Goal: Transaction & Acquisition: Purchase product/service

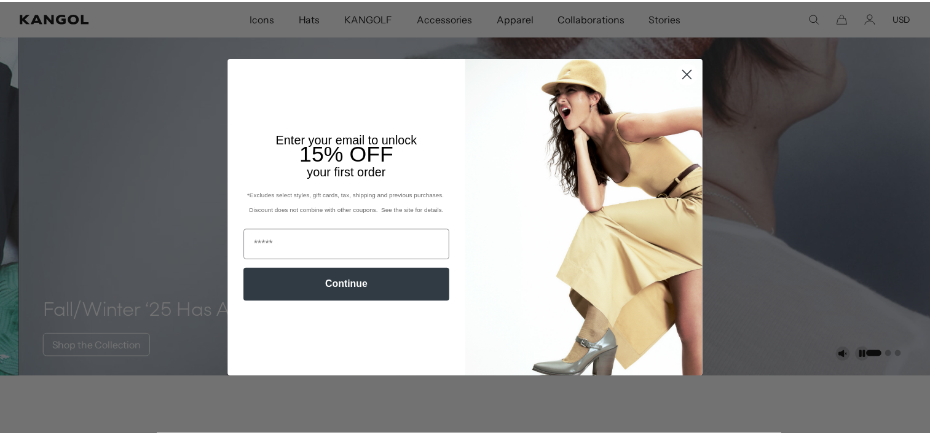
scroll to position [0, 253]
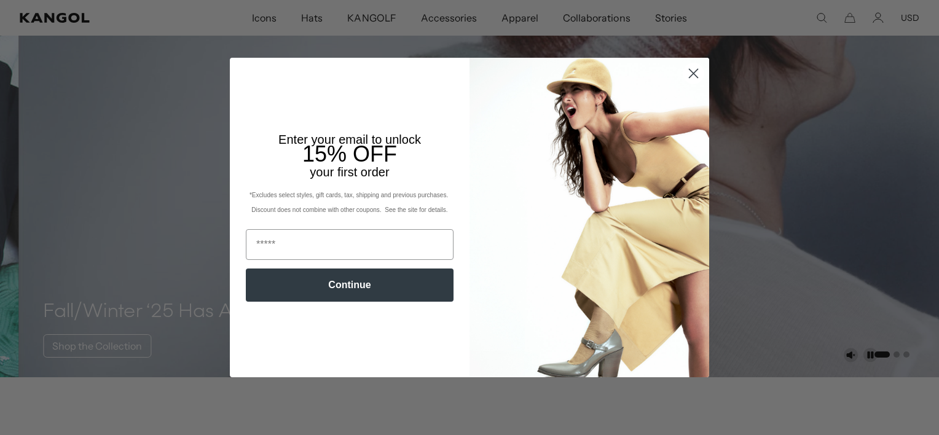
click at [690, 73] on icon "Close dialog" at bounding box center [694, 73] width 9 height 9
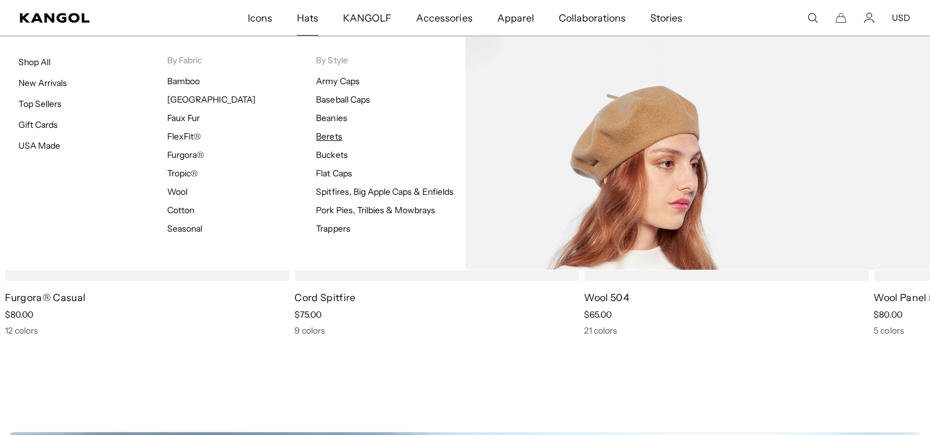
scroll to position [0, 0]
click at [327, 135] on link "Berets" at bounding box center [329, 136] width 26 height 11
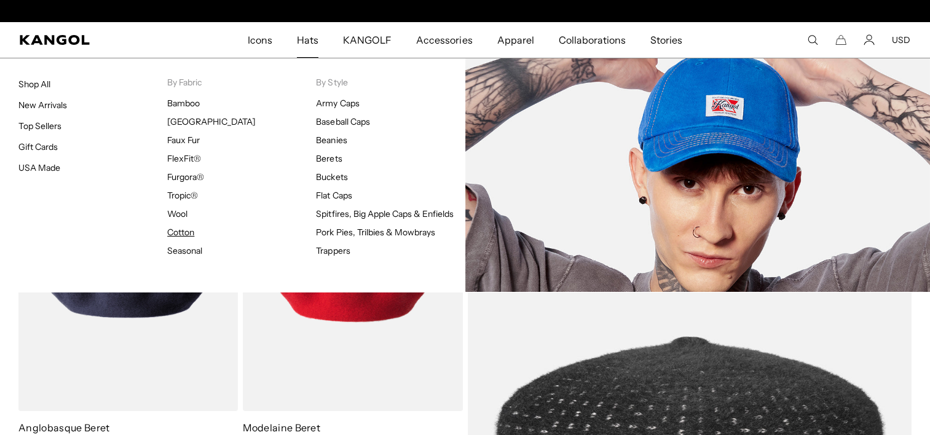
scroll to position [0, 253]
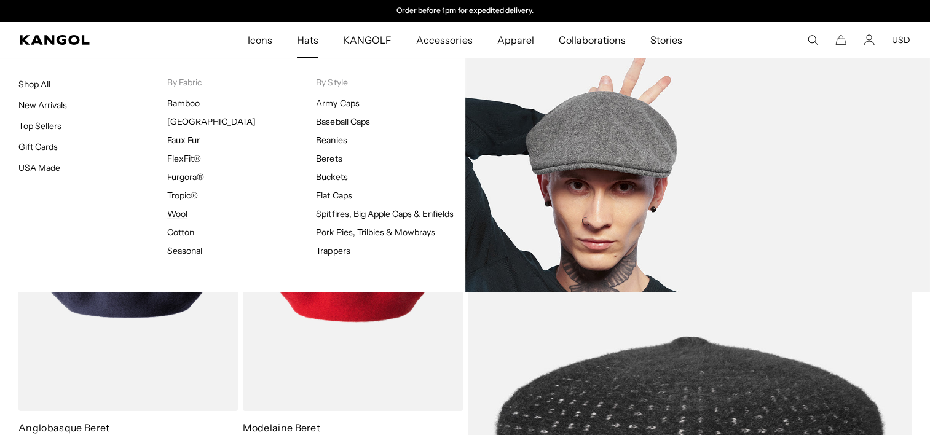
click at [182, 211] on link "Wool" at bounding box center [177, 213] width 20 height 11
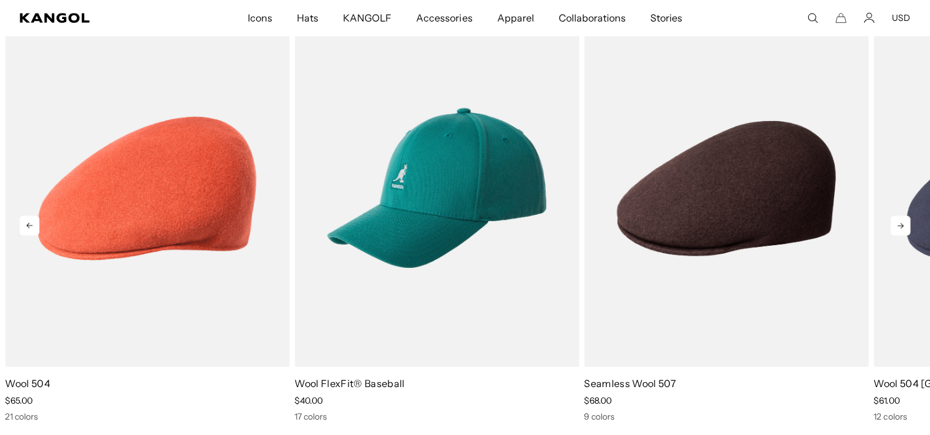
click at [897, 224] on icon at bounding box center [901, 226] width 20 height 20
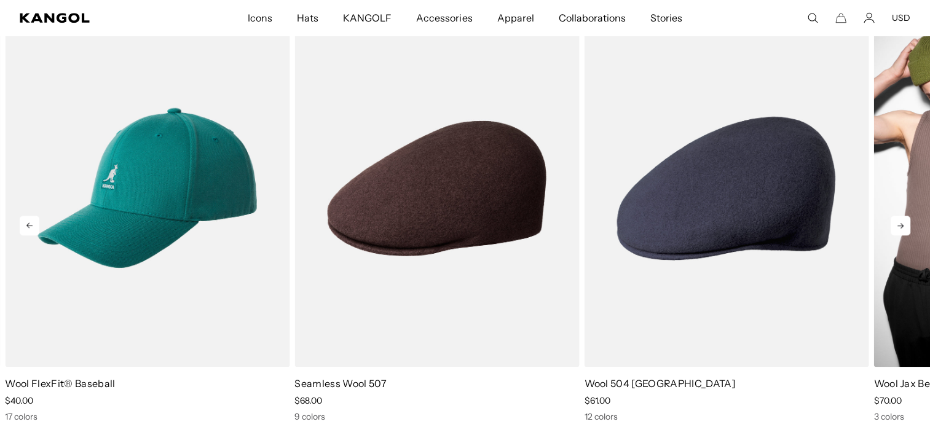
scroll to position [0, 253]
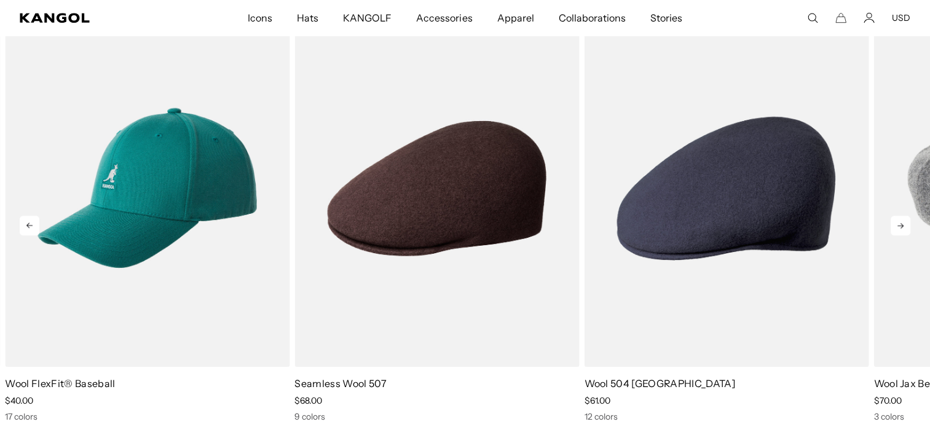
click at [899, 224] on icon at bounding box center [901, 226] width 20 height 20
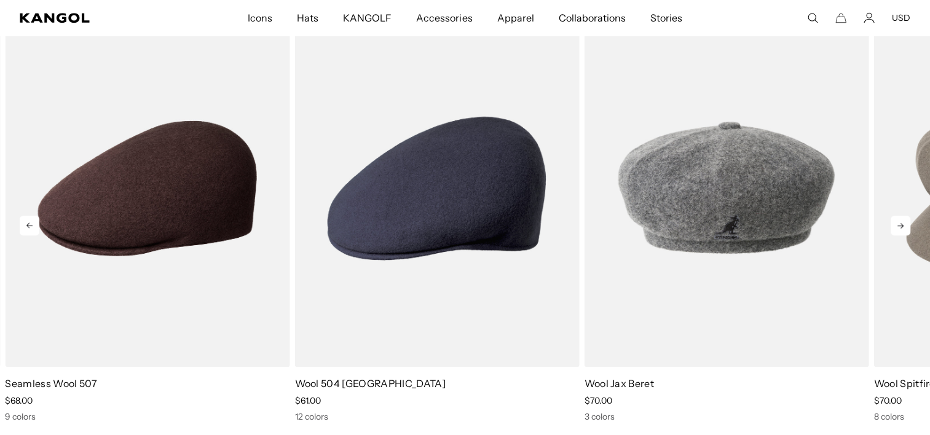
scroll to position [0, 0]
click at [905, 221] on icon at bounding box center [901, 226] width 20 height 20
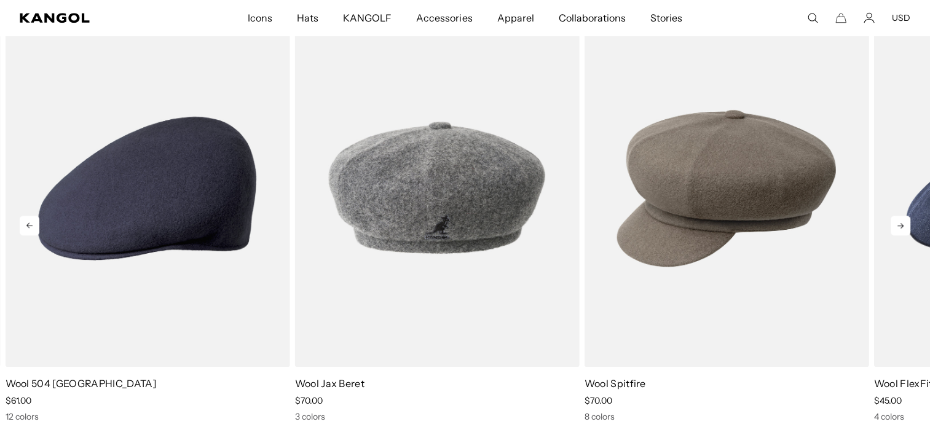
click at [905, 221] on icon at bounding box center [901, 226] width 20 height 20
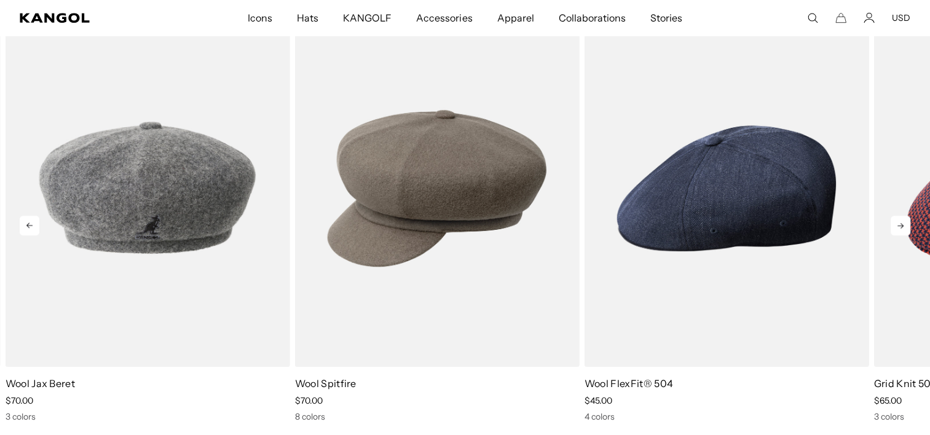
click at [905, 221] on icon at bounding box center [901, 226] width 20 height 20
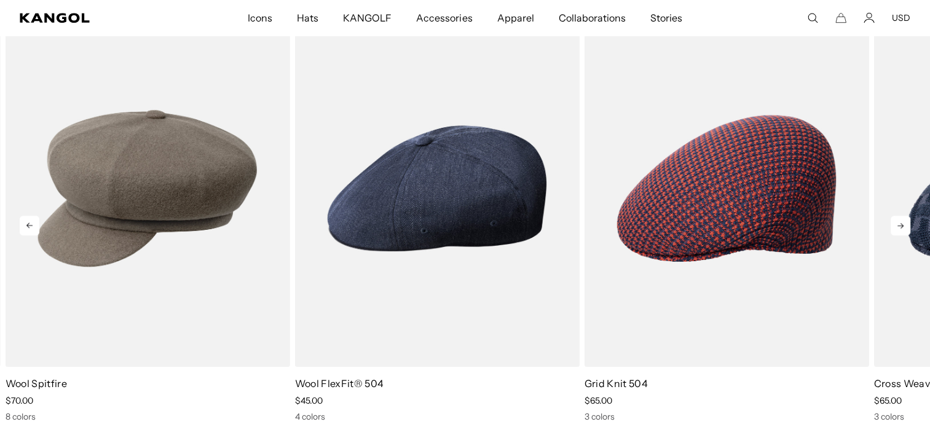
click at [905, 221] on icon at bounding box center [901, 226] width 20 height 20
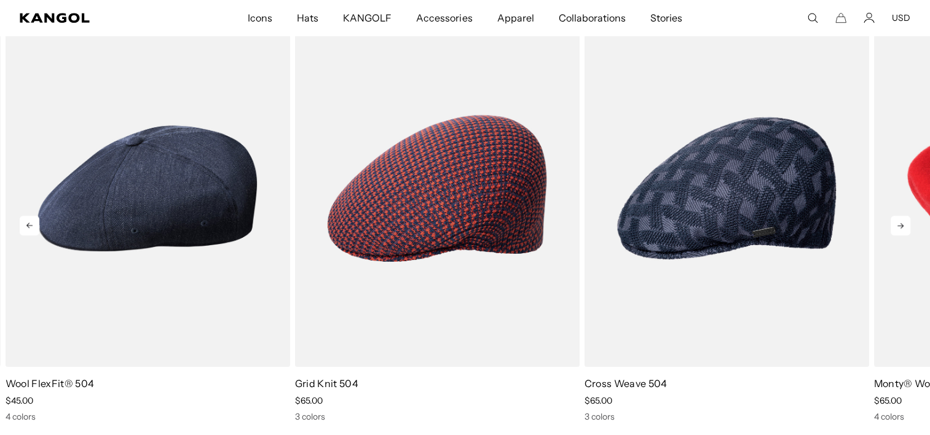
click at [905, 221] on icon at bounding box center [901, 226] width 20 height 20
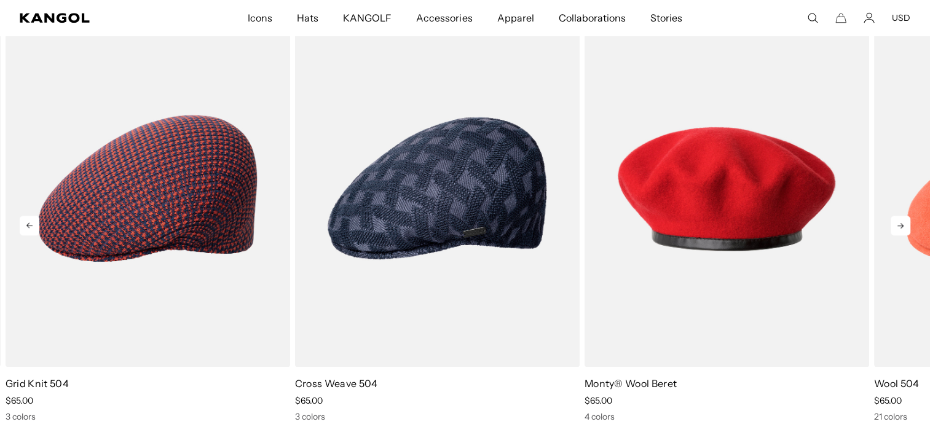
click at [905, 221] on icon at bounding box center [901, 226] width 20 height 20
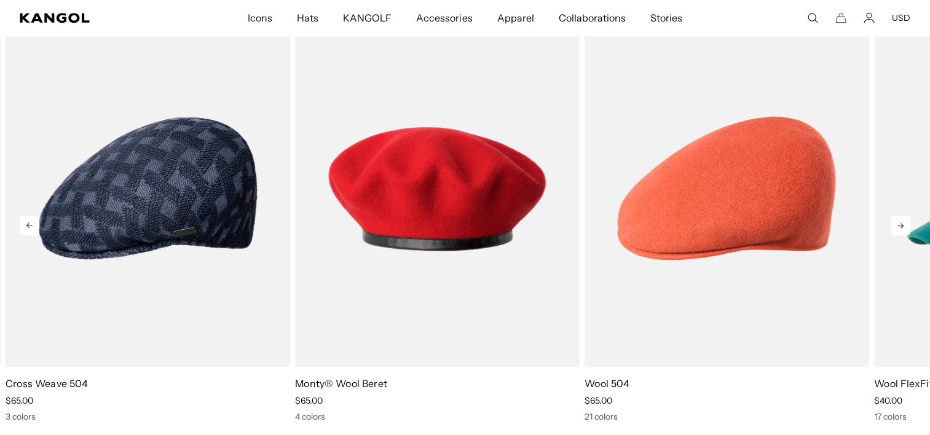
click at [905, 221] on icon at bounding box center [901, 226] width 20 height 20
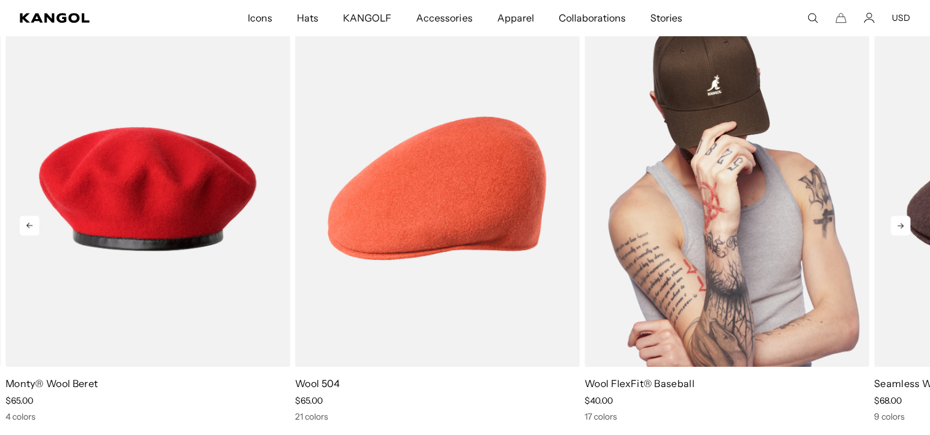
scroll to position [0, 0]
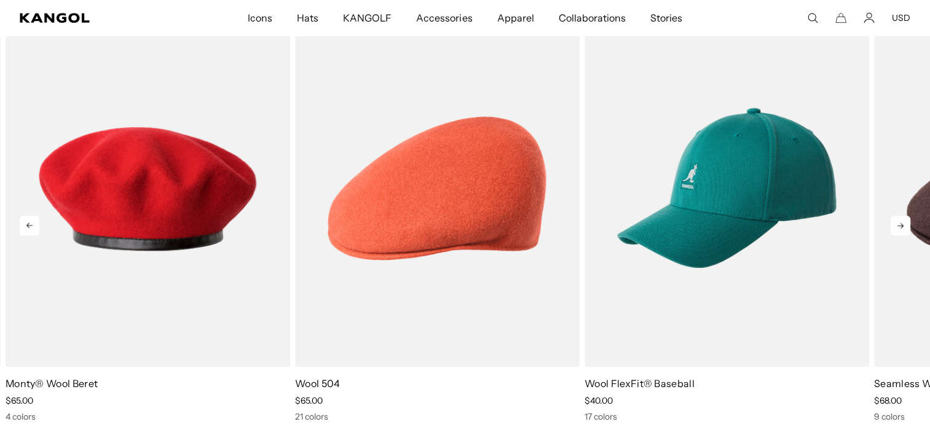
click at [901, 226] on icon at bounding box center [900, 226] width 6 height 6
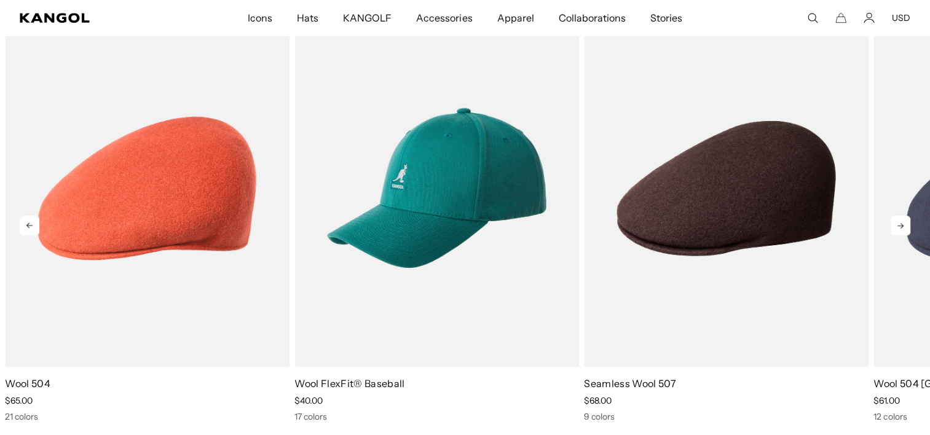
click at [901, 226] on icon at bounding box center [900, 226] width 6 height 6
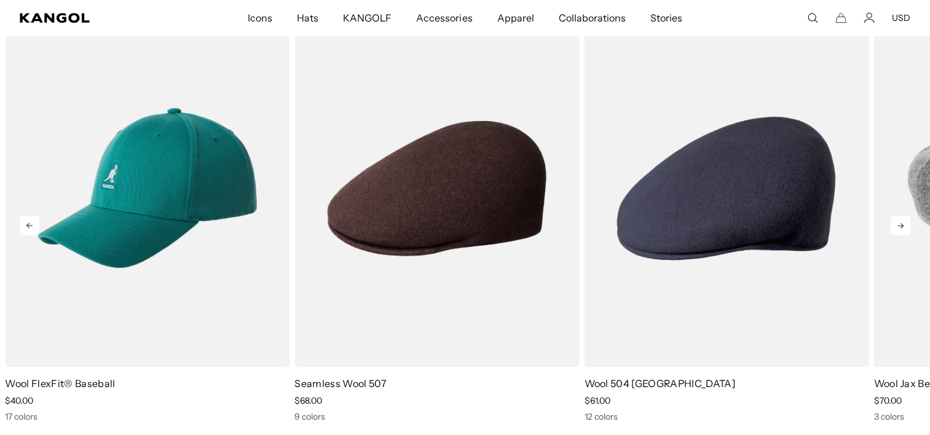
click at [901, 226] on icon at bounding box center [900, 226] width 6 height 6
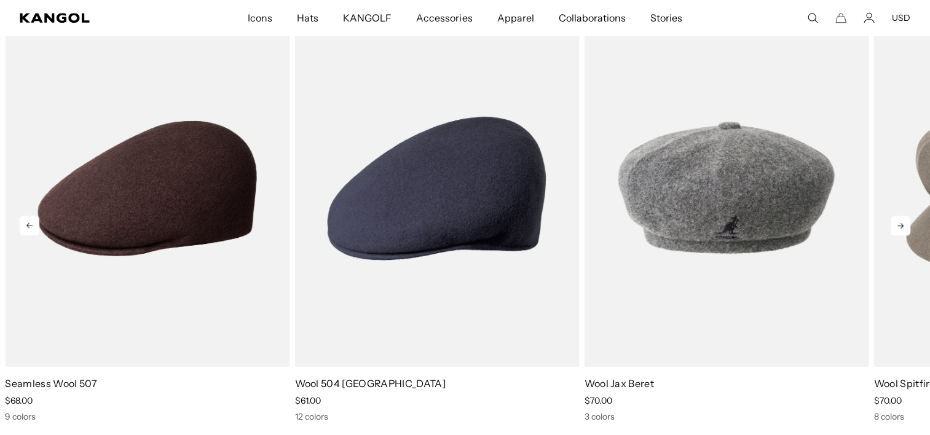
click at [901, 226] on icon at bounding box center [900, 226] width 6 height 6
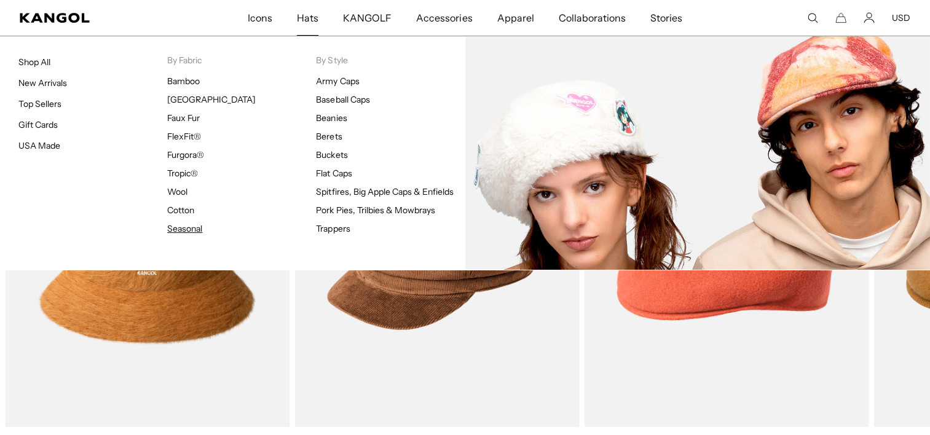
click at [181, 229] on link "Seasonal" at bounding box center [184, 228] width 35 height 11
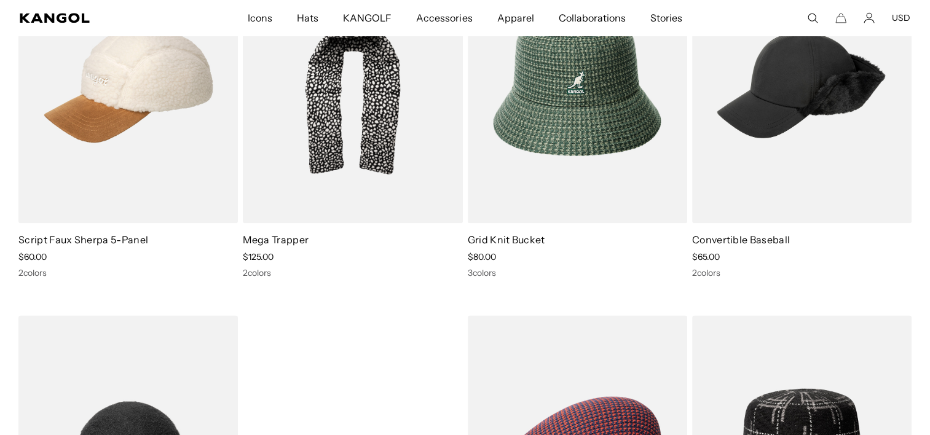
scroll to position [1661, 0]
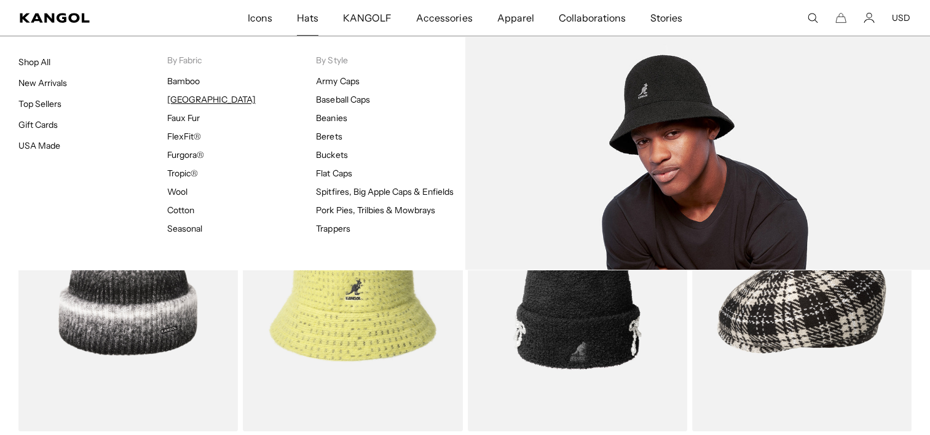
scroll to position [0, 0]
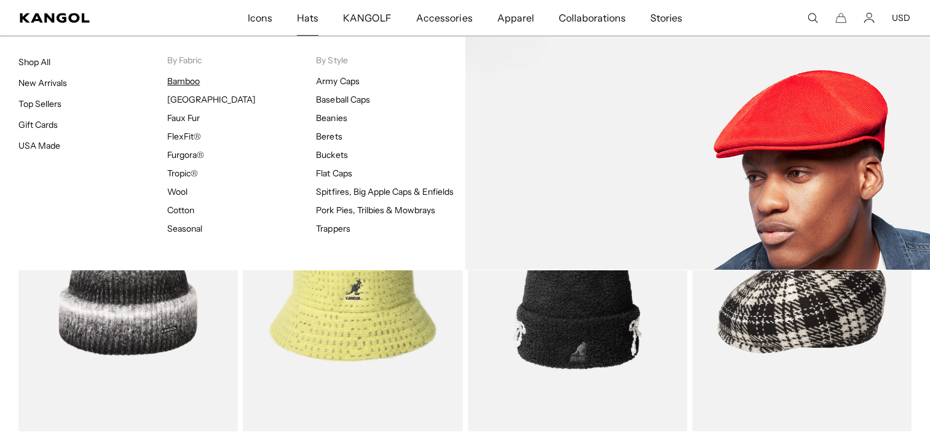
click at [191, 82] on link "Bamboo" at bounding box center [183, 81] width 33 height 11
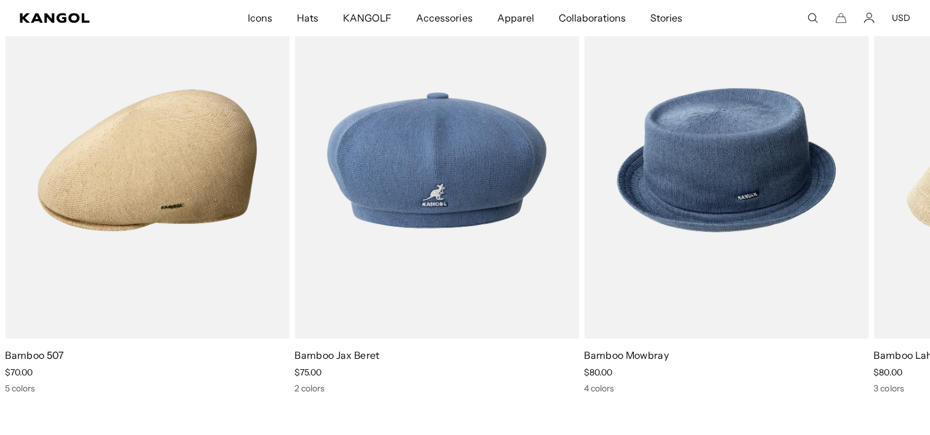
scroll to position [0, 253]
click at [906, 195] on icon at bounding box center [901, 197] width 20 height 20
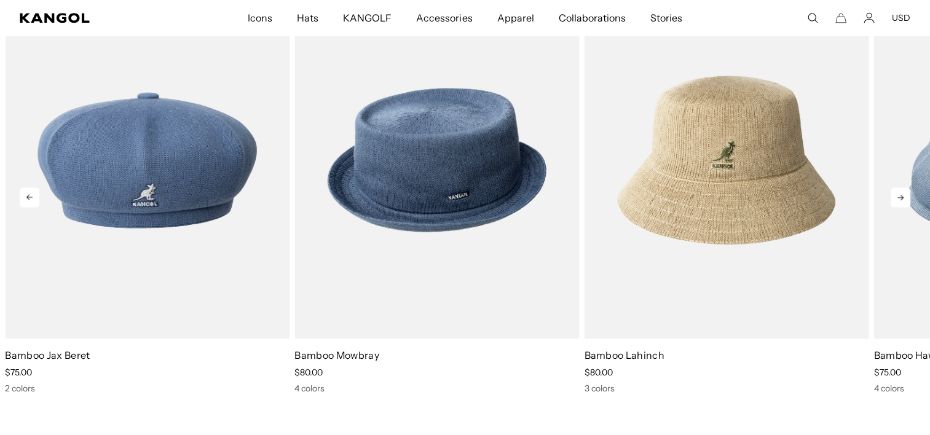
click at [906, 195] on icon at bounding box center [901, 197] width 20 height 20
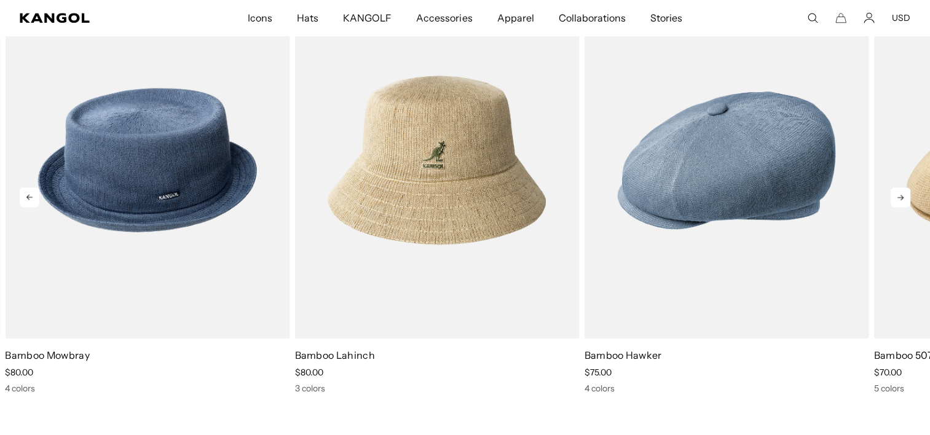
scroll to position [0, 0]
click at [906, 195] on icon at bounding box center [901, 197] width 20 height 20
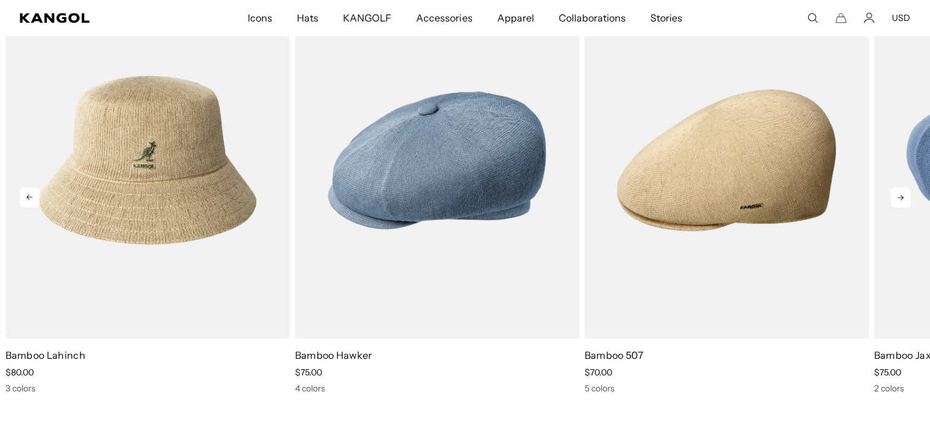
click at [906, 195] on icon at bounding box center [901, 197] width 20 height 20
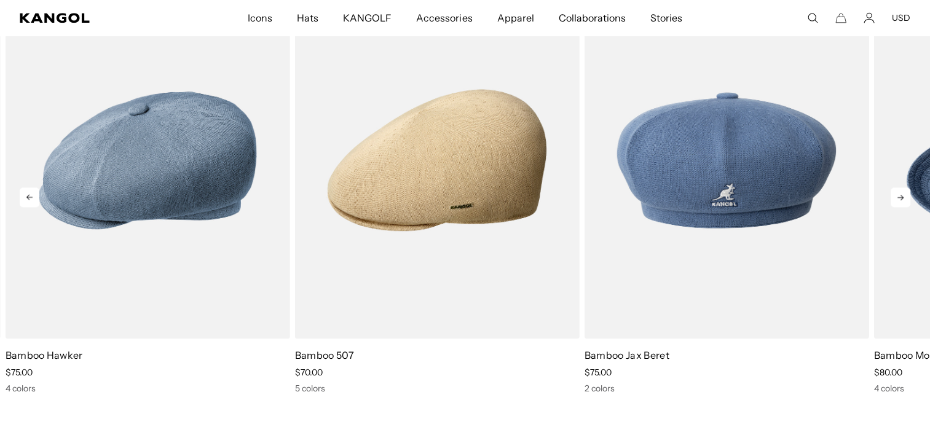
click at [906, 195] on icon at bounding box center [901, 197] width 20 height 20
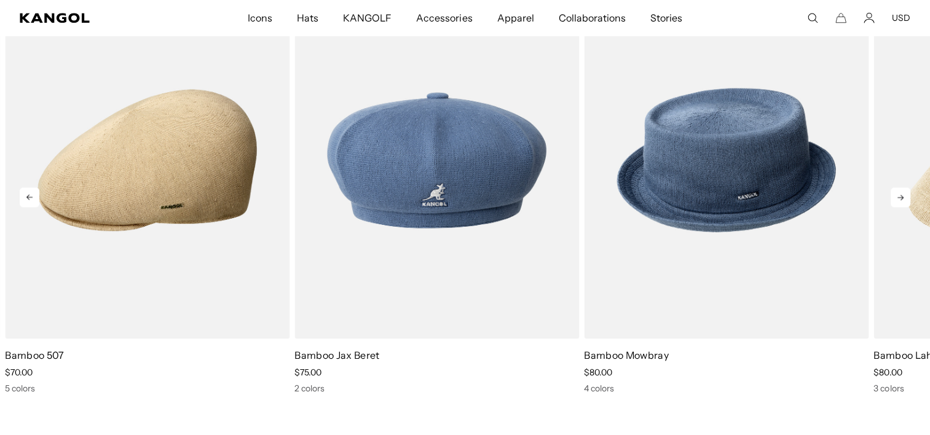
click at [906, 195] on icon at bounding box center [901, 197] width 20 height 20
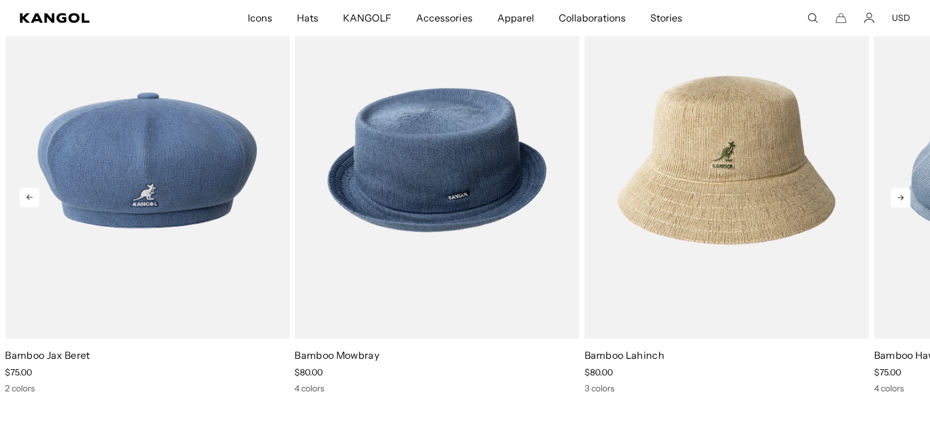
click at [906, 195] on icon at bounding box center [901, 197] width 20 height 20
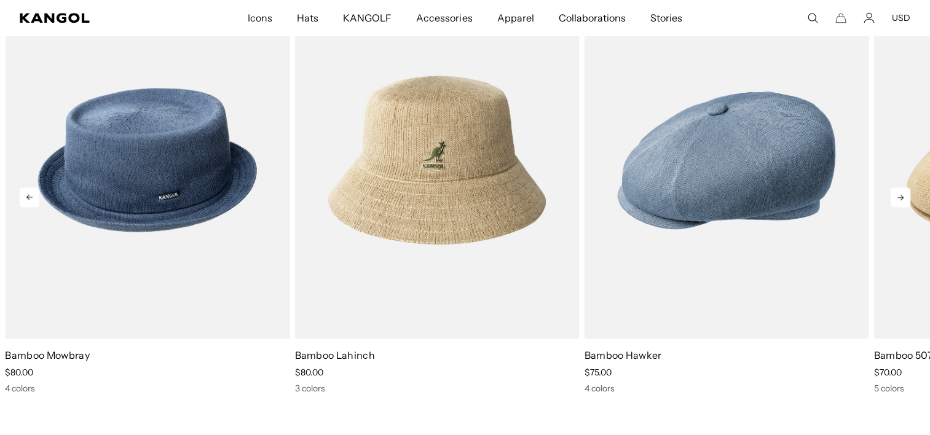
scroll to position [0, 253]
click at [906, 195] on icon at bounding box center [901, 197] width 20 height 20
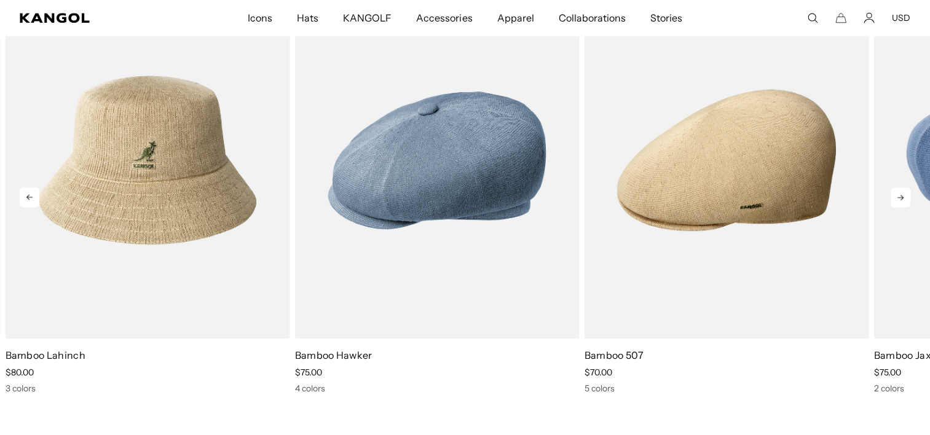
click at [906, 195] on icon at bounding box center [901, 197] width 20 height 20
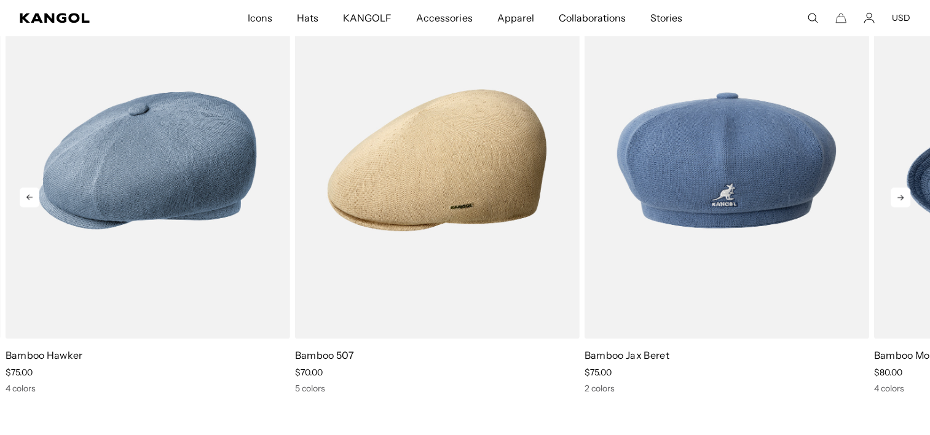
click at [906, 195] on icon at bounding box center [901, 197] width 20 height 20
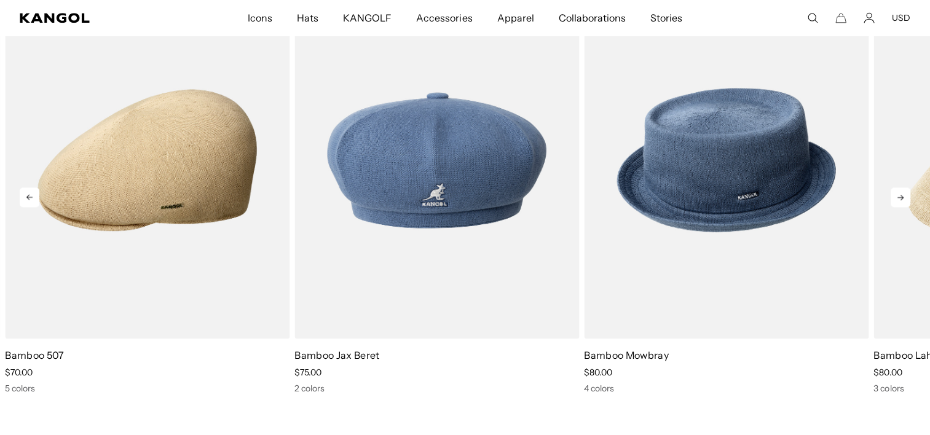
scroll to position [0, 0]
click at [906, 195] on icon at bounding box center [901, 197] width 20 height 20
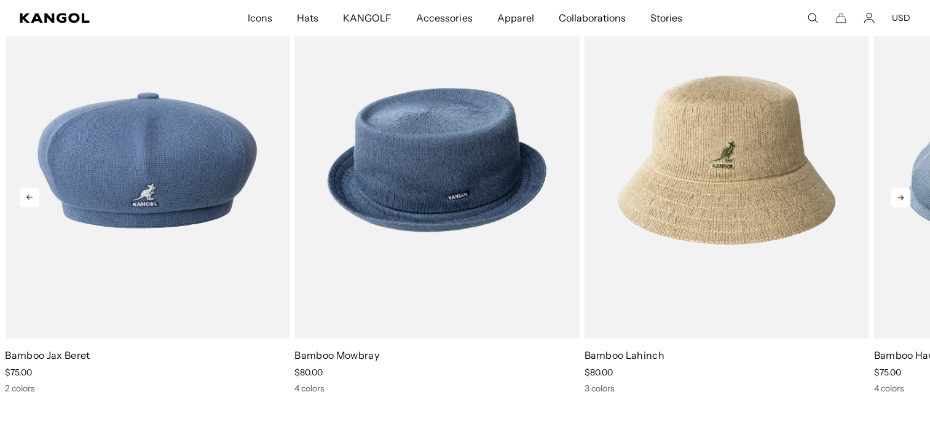
click at [906, 195] on icon at bounding box center [901, 197] width 20 height 20
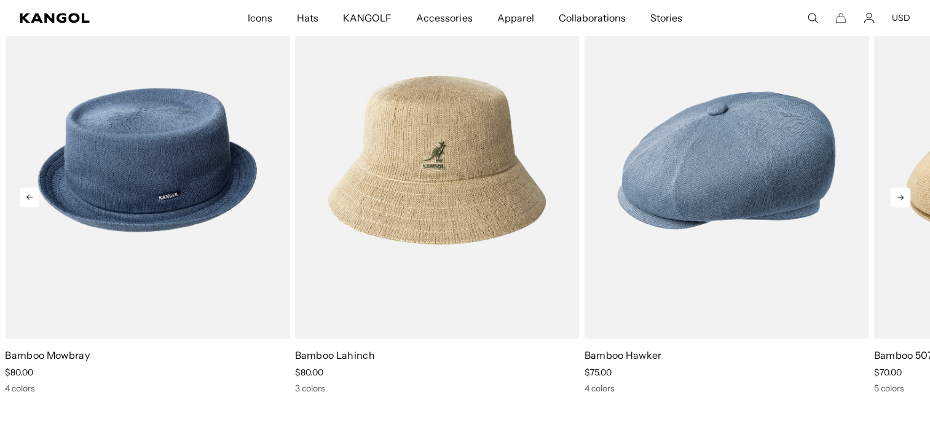
click at [906, 195] on icon at bounding box center [901, 197] width 20 height 20
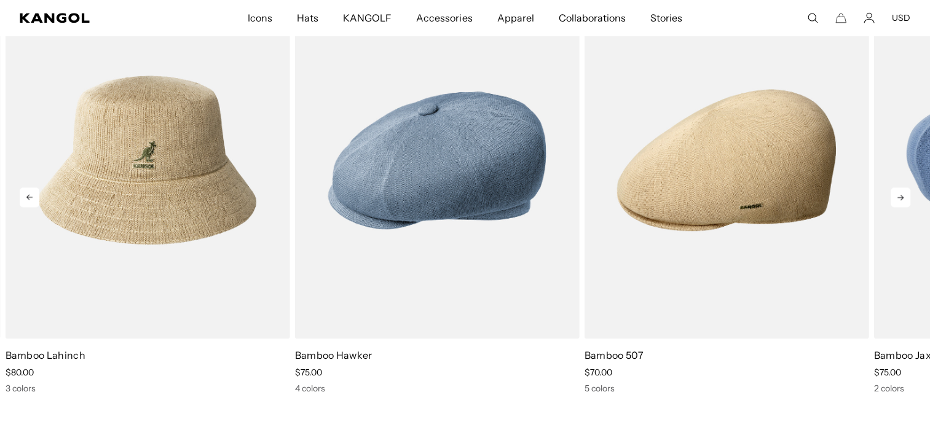
click at [906, 195] on icon at bounding box center [901, 197] width 20 height 20
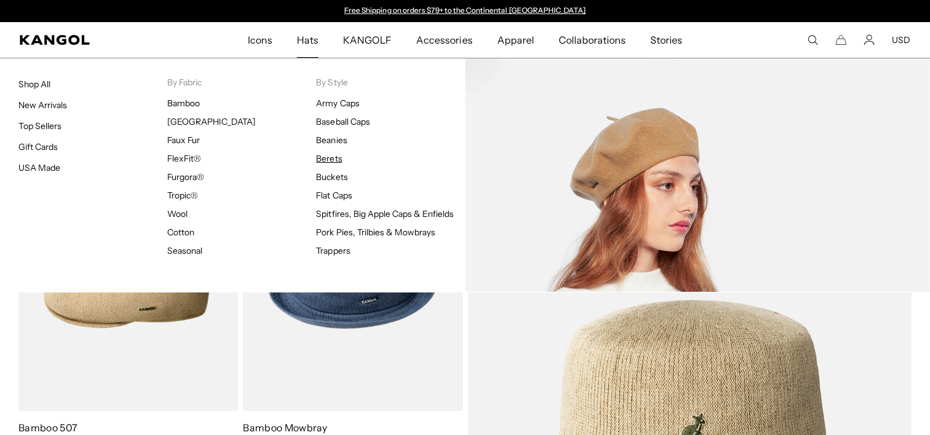
click at [327, 156] on link "Berets" at bounding box center [329, 158] width 26 height 11
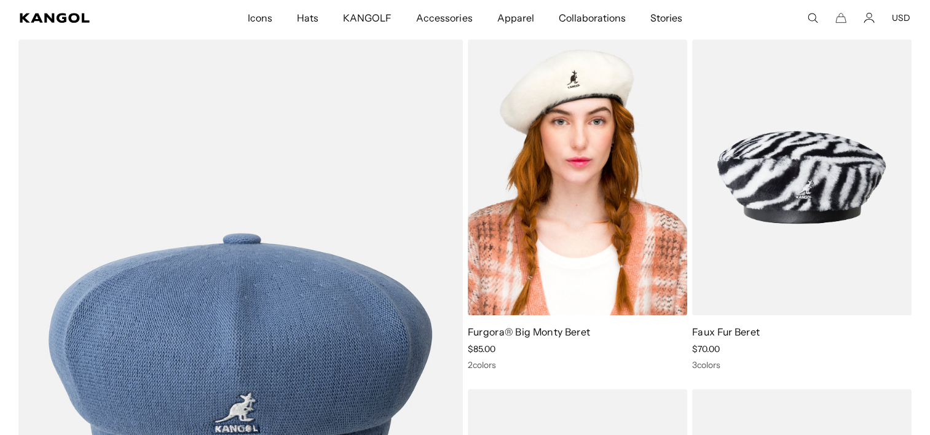
click at [606, 305] on img at bounding box center [577, 177] width 219 height 276
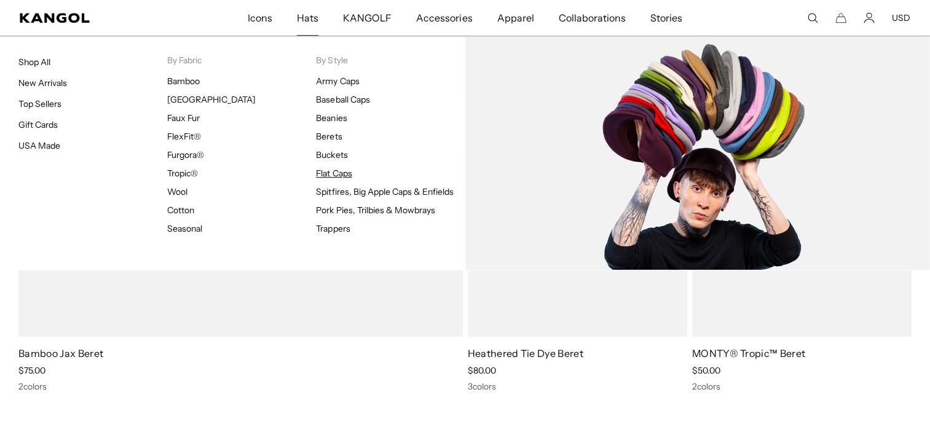
scroll to position [0, 253]
click at [333, 168] on link "Flat Caps" at bounding box center [334, 173] width 36 height 11
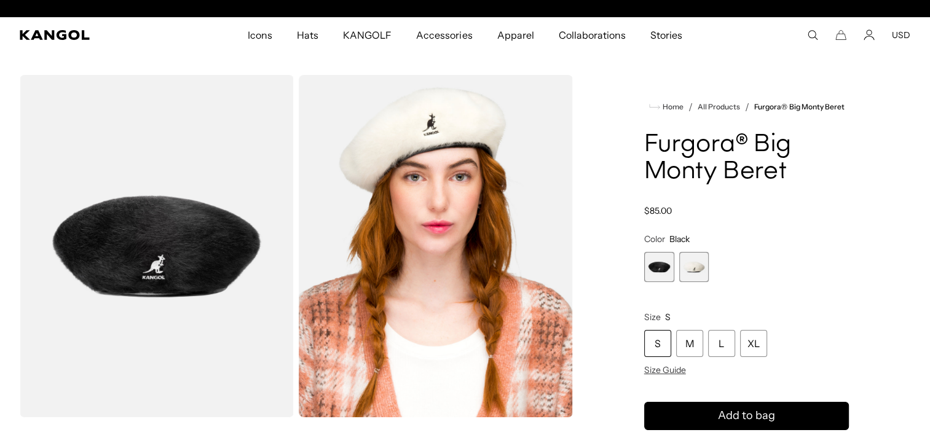
scroll to position [0, 253]
click at [754, 346] on div "XL" at bounding box center [753, 343] width 27 height 27
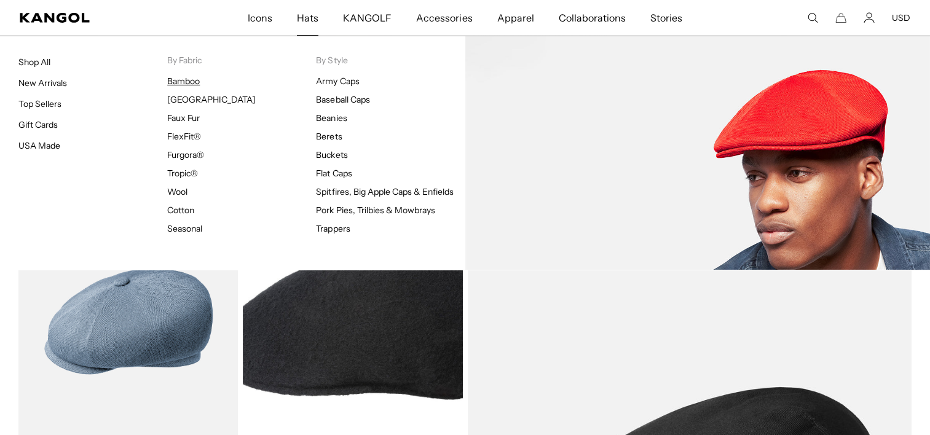
click at [183, 84] on link "Bamboo" at bounding box center [183, 81] width 33 height 11
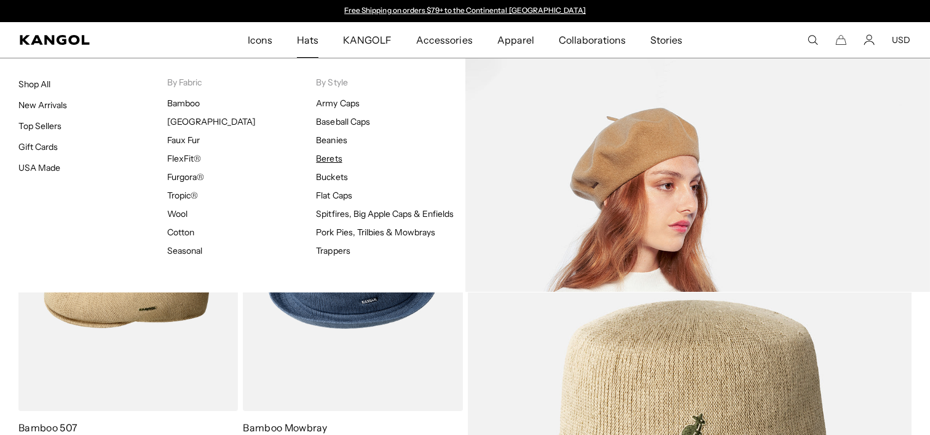
click at [336, 158] on link "Berets" at bounding box center [329, 158] width 26 height 11
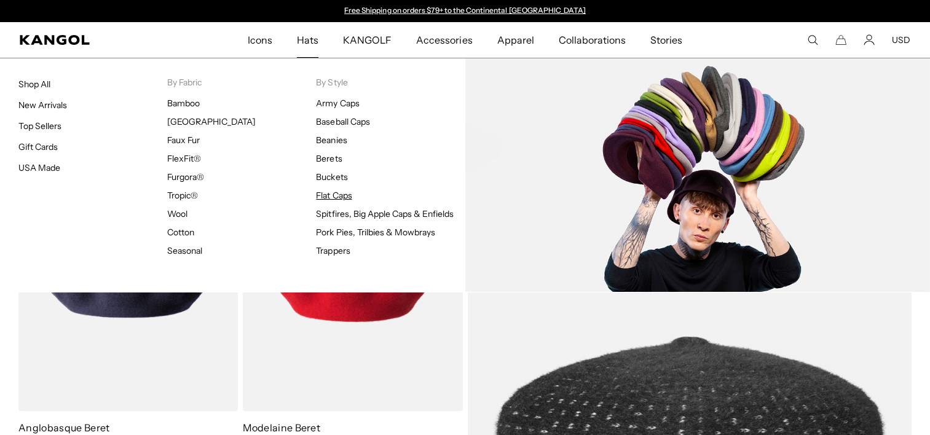
click at [343, 192] on link "Flat Caps" at bounding box center [334, 195] width 36 height 11
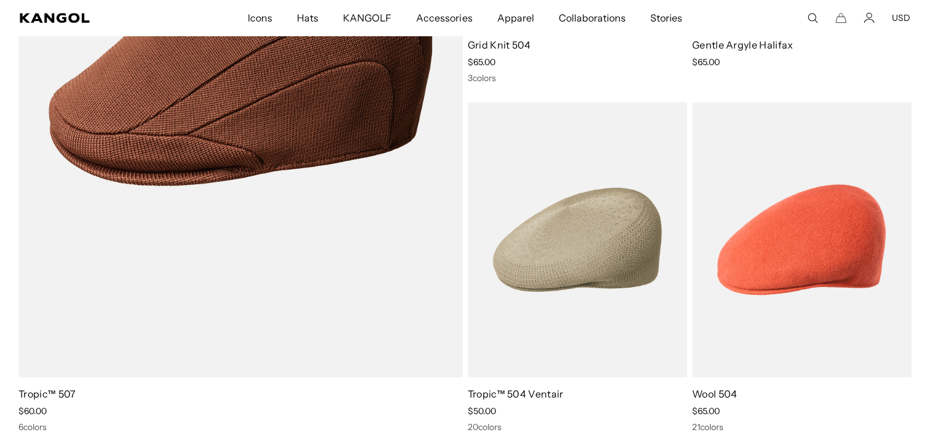
scroll to position [1100, 0]
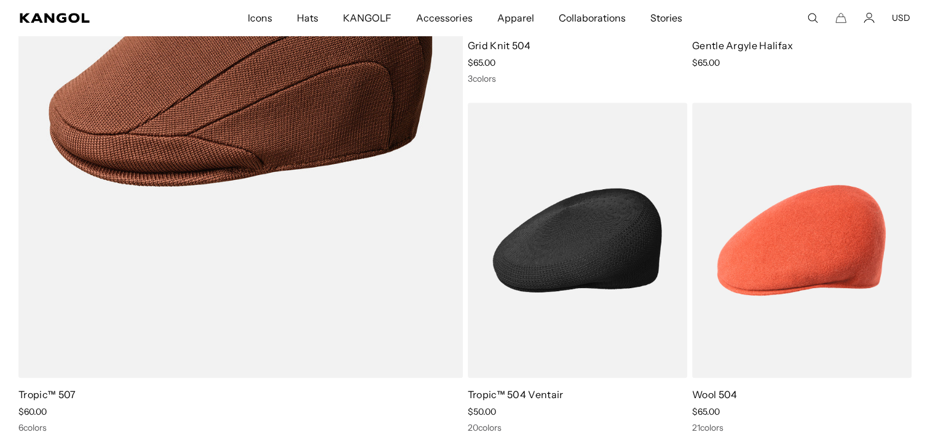
click at [592, 275] on img at bounding box center [577, 241] width 219 height 276
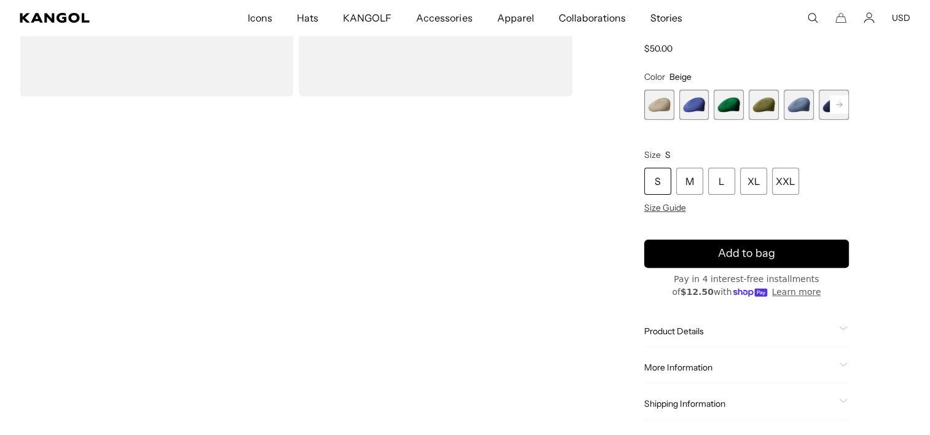
scroll to position [0, 253]
click at [793, 100] on span "5 of 22" at bounding box center [799, 105] width 30 height 30
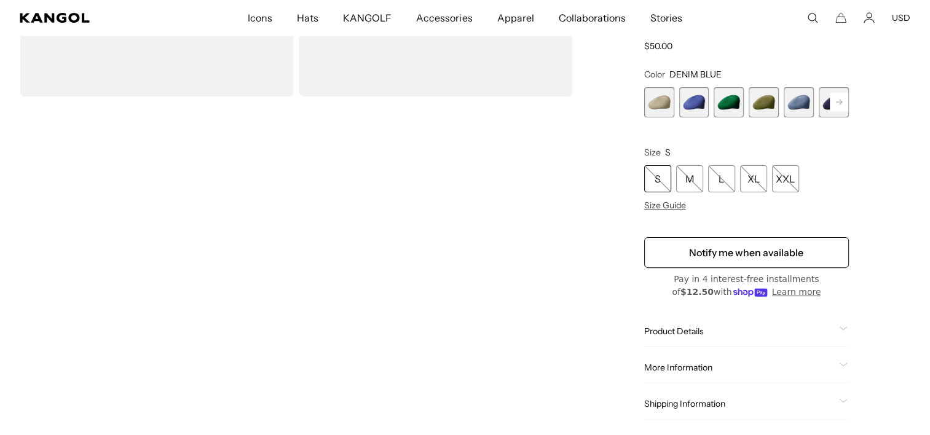
click at [842, 101] on rect at bounding box center [839, 102] width 18 height 18
click at [811, 100] on span "6 of 22" at bounding box center [799, 102] width 30 height 30
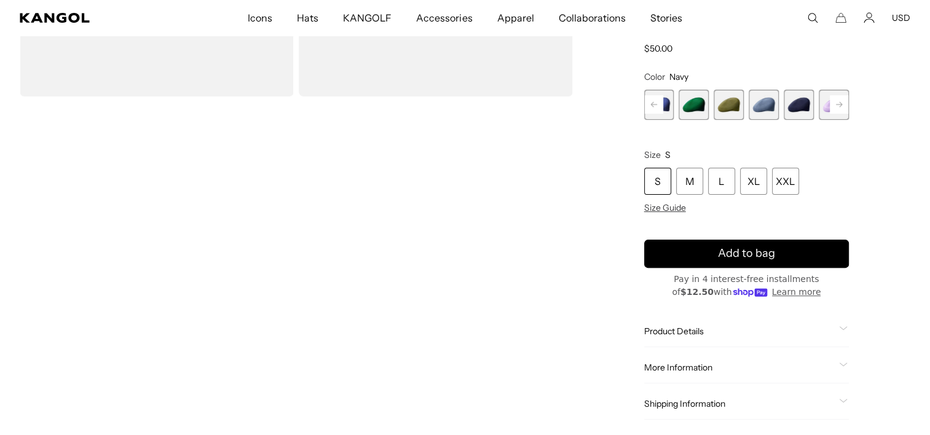
click at [838, 106] on rect at bounding box center [839, 104] width 18 height 18
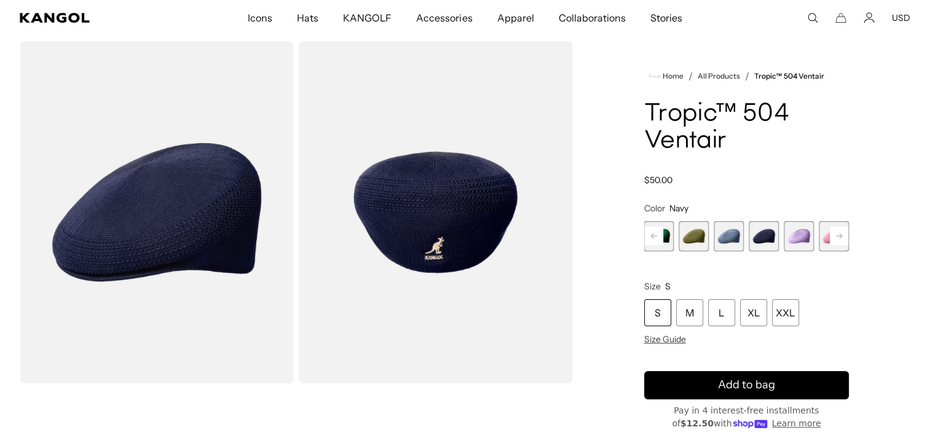
scroll to position [6, 0]
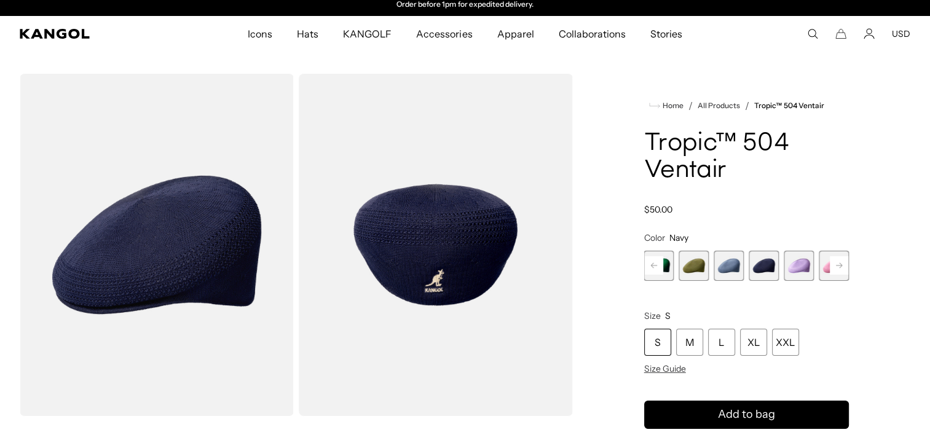
click at [841, 267] on rect at bounding box center [839, 265] width 18 height 18
click at [824, 275] on span "11 of 22" at bounding box center [834, 266] width 30 height 30
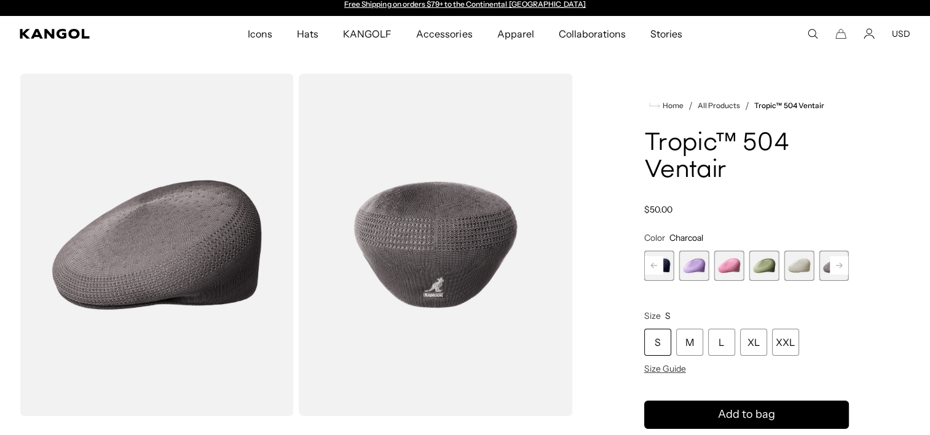
click at [833, 269] on rect at bounding box center [839, 265] width 18 height 18
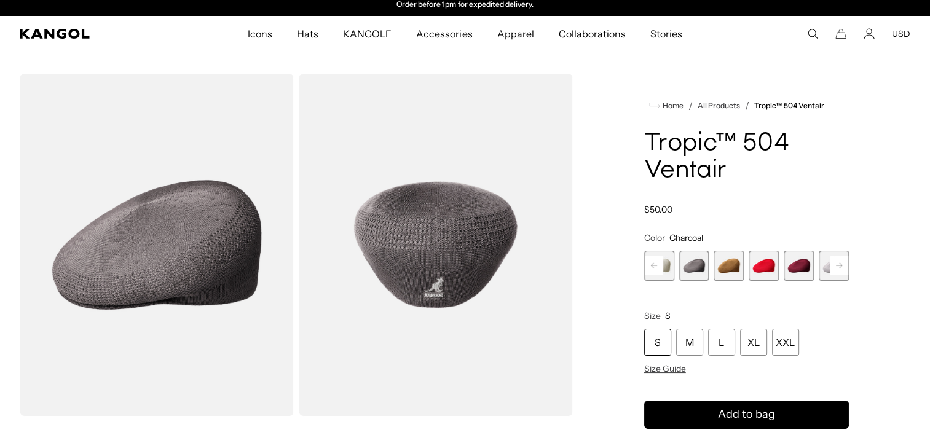
click at [833, 269] on rect at bounding box center [839, 265] width 18 height 18
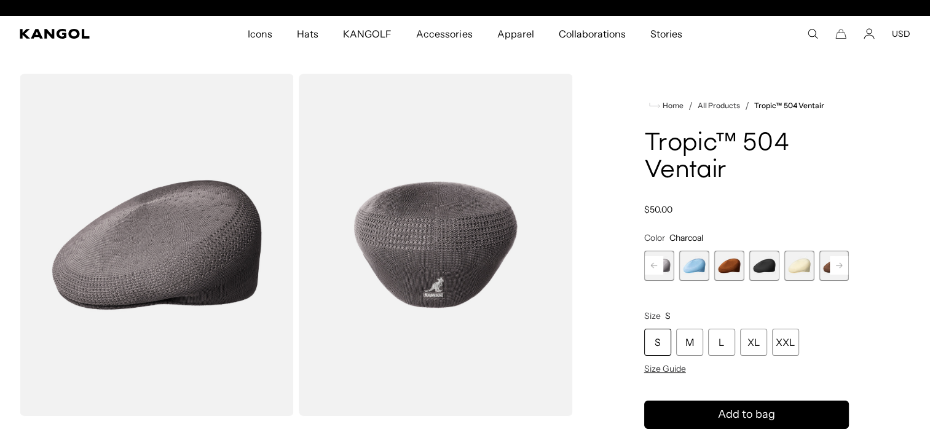
scroll to position [0, 0]
click at [690, 261] on span "16 of 22" at bounding box center [694, 266] width 30 height 30
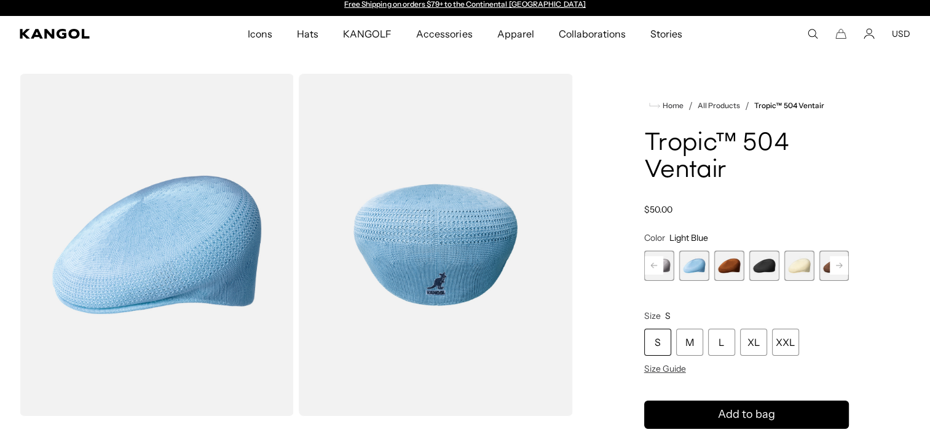
click at [841, 270] on rect at bounding box center [839, 265] width 18 height 18
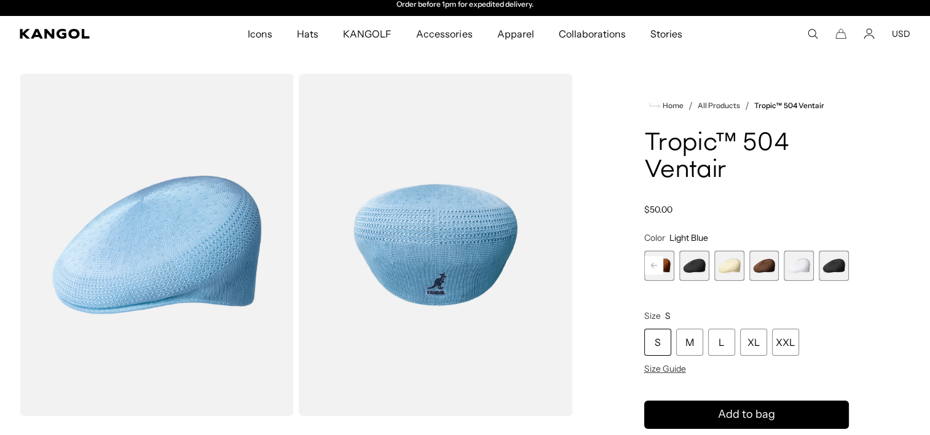
click at [826, 264] on span "22 of 22" at bounding box center [834, 266] width 30 height 30
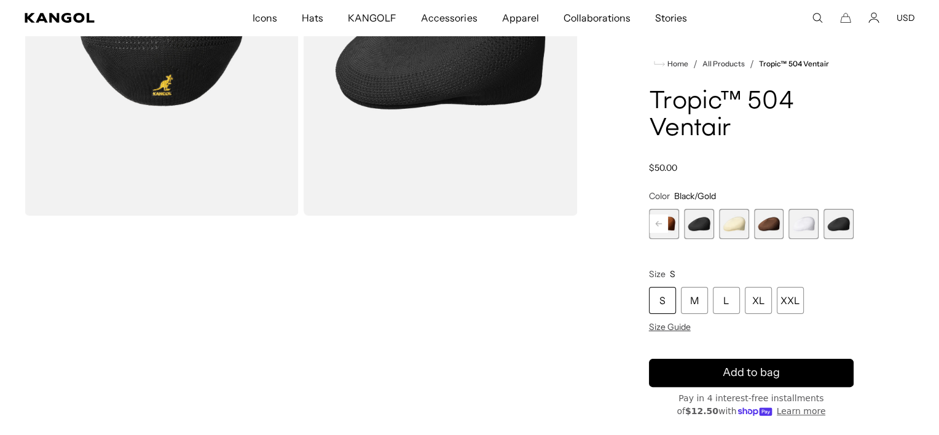
scroll to position [189, 0]
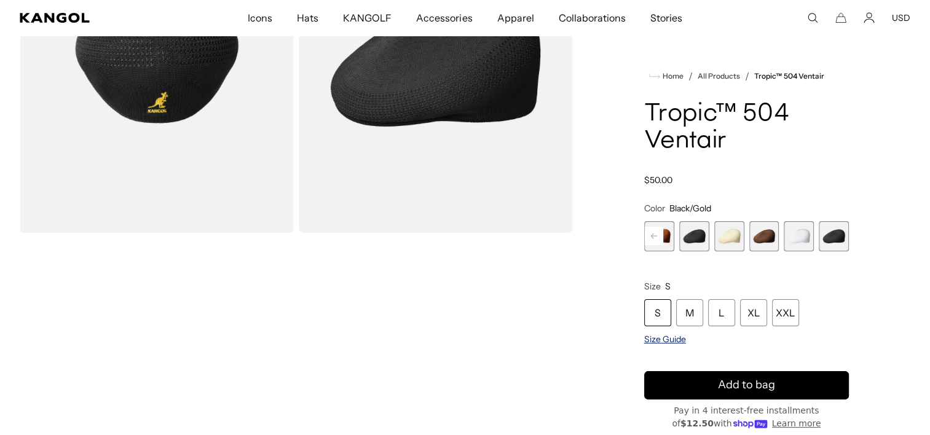
click at [672, 334] on span "Size Guide" at bounding box center [665, 339] width 42 height 11
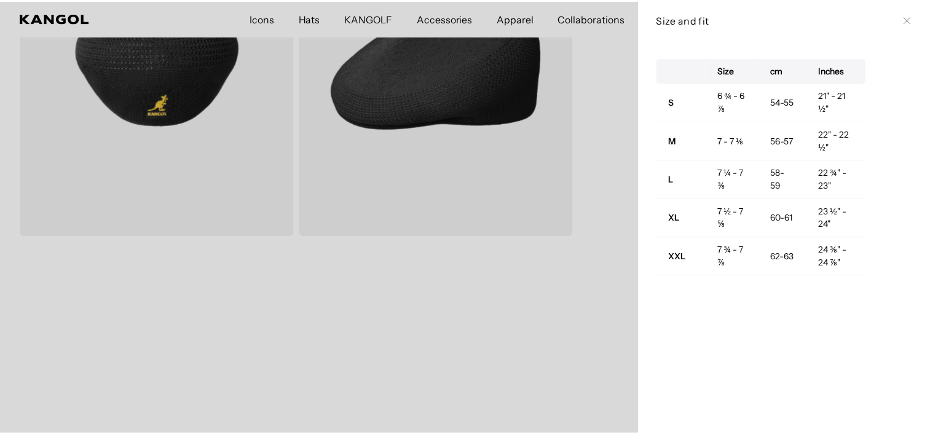
scroll to position [0, 253]
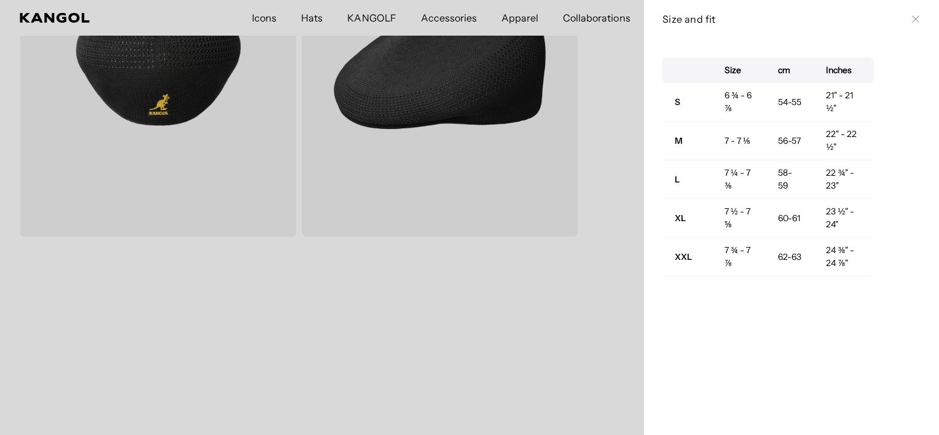
click at [911, 15] on button "Close" at bounding box center [916, 19] width 10 height 10
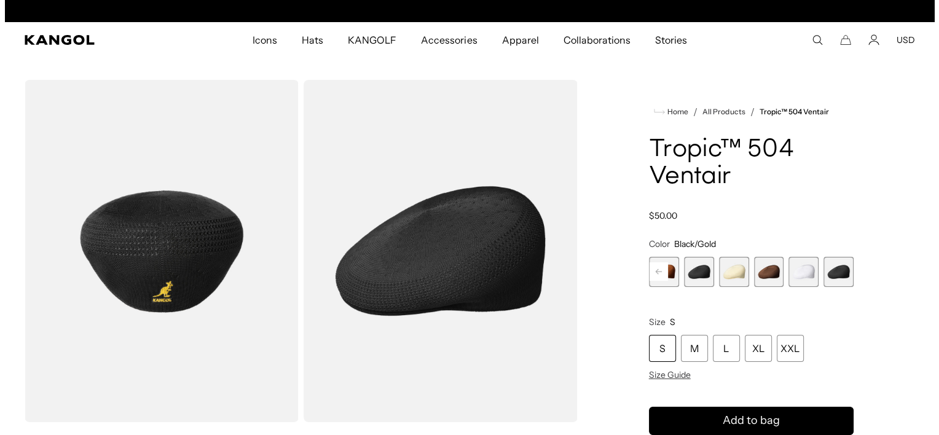
scroll to position [0, 0]
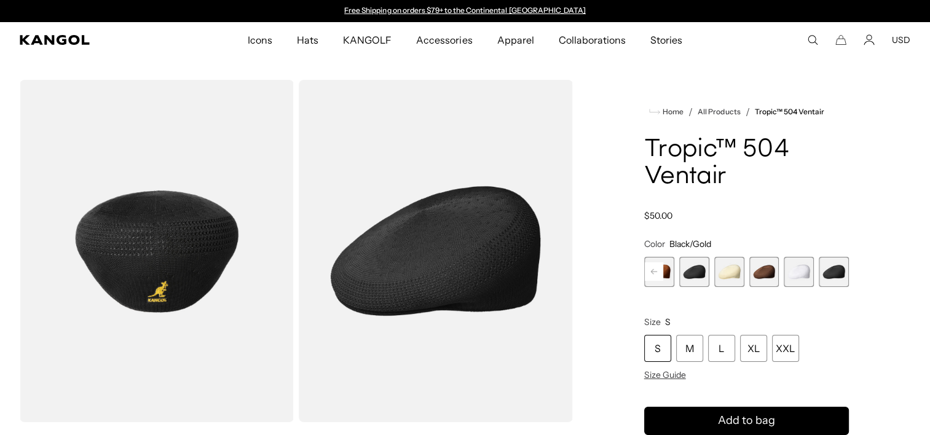
click at [204, 250] on img "Gallery Viewer" at bounding box center [157, 251] width 274 height 342
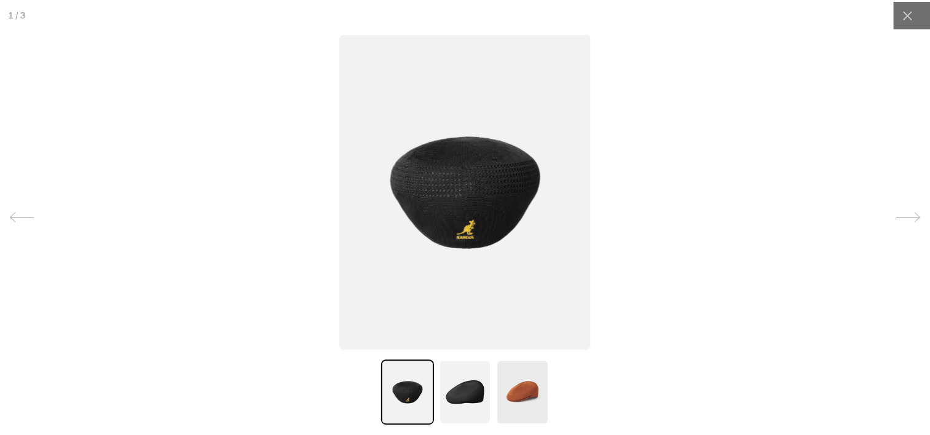
scroll to position [0, 253]
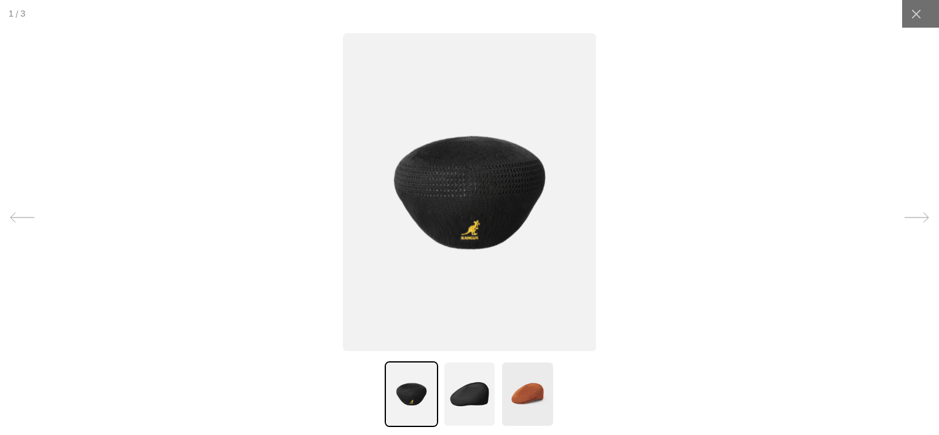
click at [462, 388] on img at bounding box center [469, 394] width 53 height 66
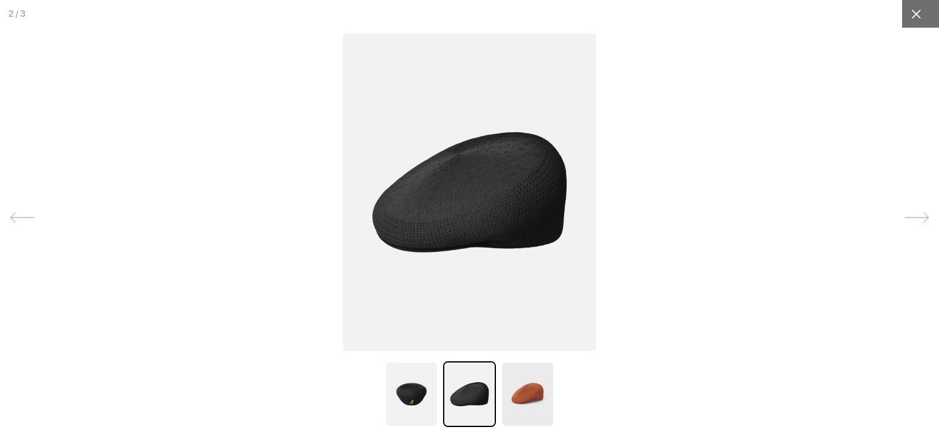
click at [909, 24] on div at bounding box center [916, 14] width 28 height 28
